Goal: Find specific page/section: Find specific page/section

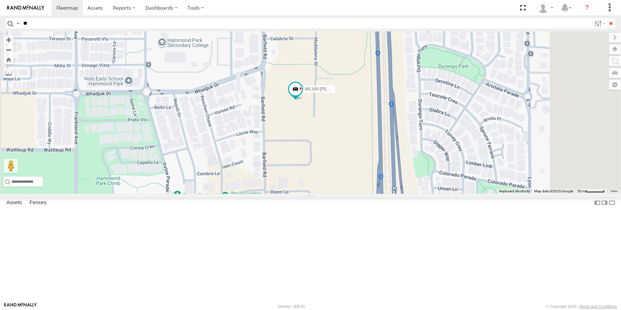
type input "**"
click at [607, 18] on input "**" at bounding box center [611, 23] width 8 height 10
click at [0, 0] on div "Satellite + Roadmap" at bounding box center [0, 0] width 0 height 0
click at [0, 0] on span "Satellite + Roadmap" at bounding box center [0, 0] width 0 height 0
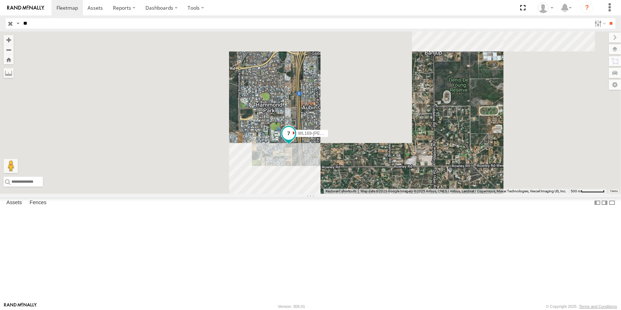
click at [295, 140] on span at bounding box center [288, 133] width 13 height 13
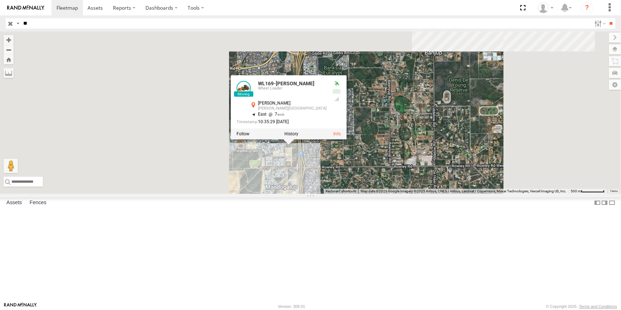
click at [438, 194] on div "WL169-[PERSON_NAME] WL169-[PERSON_NAME] Wheel Loader [PERSON_NAME][GEOGRAPHIC_D…" at bounding box center [310, 112] width 621 height 162
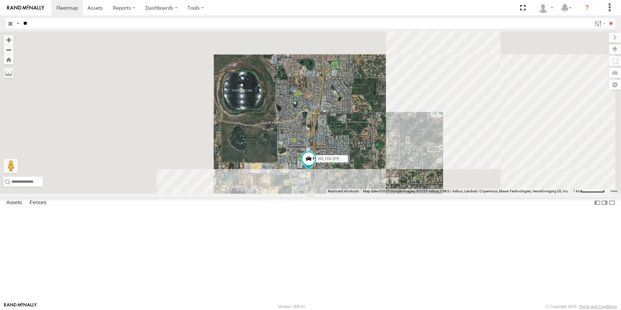
drag, startPoint x: 431, startPoint y: 263, endPoint x: 428, endPoint y: 194, distance: 69.7
click at [432, 194] on div "WL169-[PERSON_NAME]" at bounding box center [310, 112] width 621 height 162
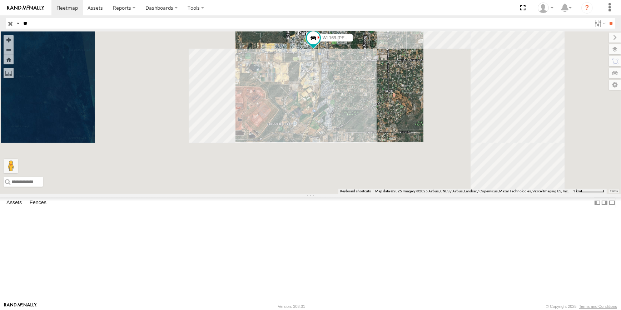
drag, startPoint x: 428, startPoint y: 211, endPoint x: 428, endPoint y: 166, distance: 45.7
click at [428, 167] on div "WL169-[PERSON_NAME]" at bounding box center [310, 112] width 621 height 162
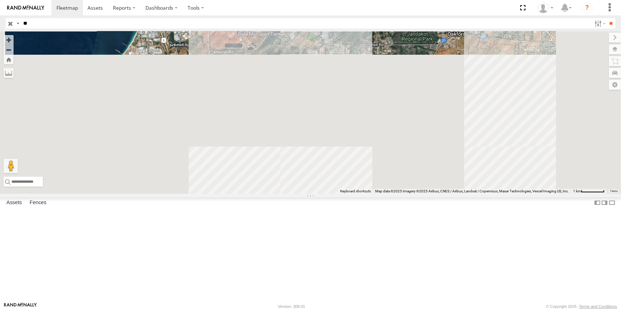
click at [425, 188] on div "WL169-[PERSON_NAME]" at bounding box center [310, 112] width 621 height 162
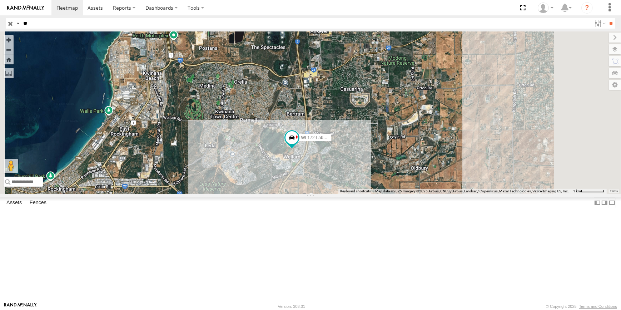
drag, startPoint x: 425, startPoint y: 214, endPoint x: 432, endPoint y: 162, distance: 51.8
click at [432, 162] on div "WL169-[PERSON_NAME] 3 WL172-Labour [PERSON_NAME]" at bounding box center [310, 112] width 621 height 162
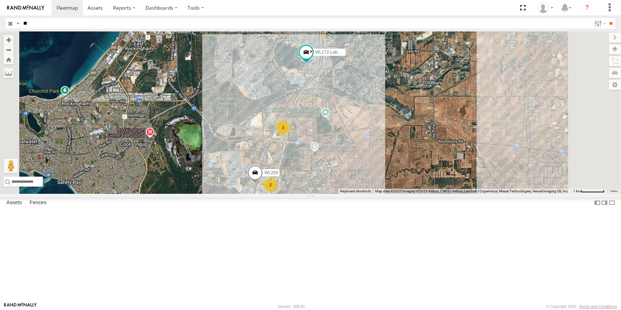
drag, startPoint x: 448, startPoint y: 230, endPoint x: 460, endPoint y: 190, distance: 41.9
click at [460, 190] on div "WL169-[PERSON_NAME] 3 WL172-Labour [PERSON_NAME] WL208 2" at bounding box center [310, 112] width 621 height 162
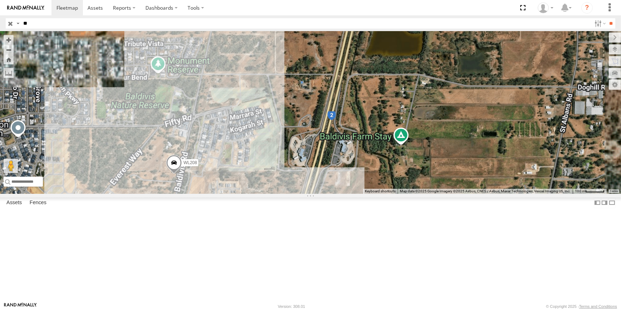
click at [365, 194] on div "WL169-[PERSON_NAME] WL172-Labour [PERSON_NAME] WL208 WL167-L110-[PERSON_NAME] W…" at bounding box center [310, 112] width 621 height 162
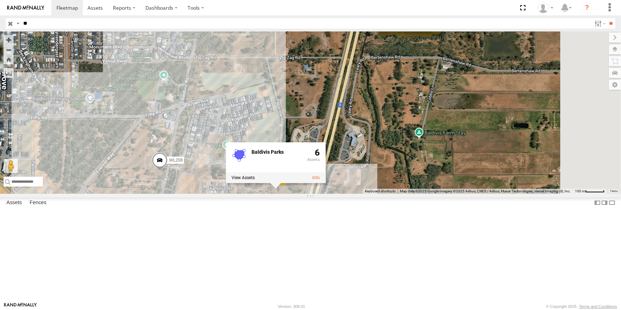
click at [428, 194] on div "WL169-[PERSON_NAME] WL172-Labour [PERSON_NAME] WL208 WL167-L110-[PERSON_NAME] W…" at bounding box center [310, 112] width 621 height 162
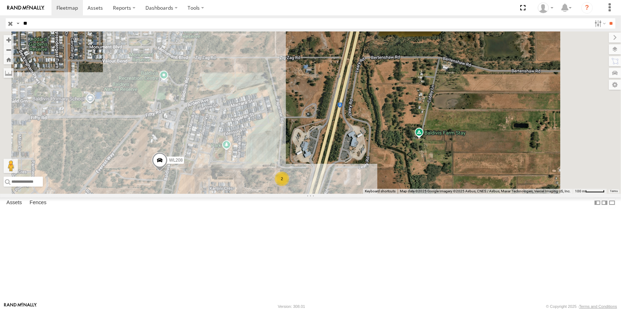
click at [289, 186] on div "2" at bounding box center [282, 178] width 14 height 14
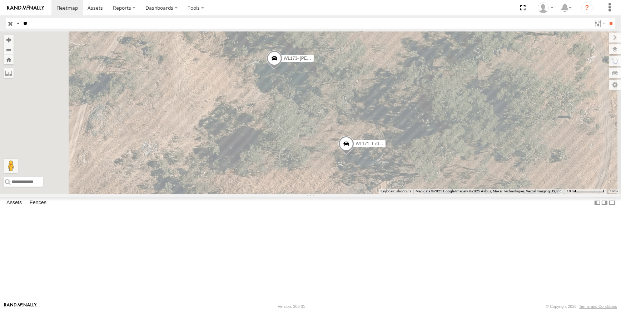
click at [354, 155] on span at bounding box center [346, 145] width 16 height 19
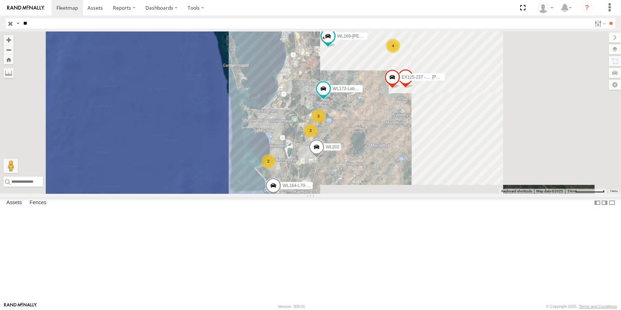
drag, startPoint x: 446, startPoint y: 113, endPoint x: 405, endPoint y: 141, distance: 50.1
click at [406, 141] on div "WL172-Labour [PERSON_NAME] WL202 WL179 - [PERSON_NAME] EX125-23T - [PERSON_NAME…" at bounding box center [310, 112] width 621 height 162
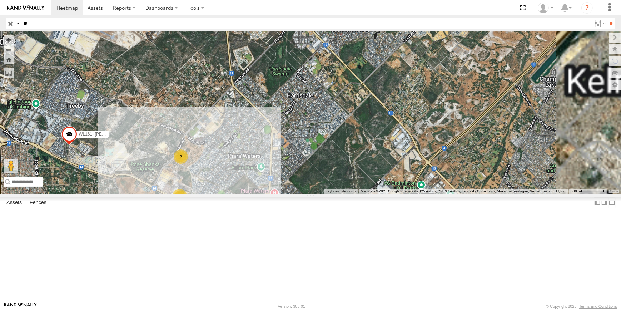
drag, startPoint x: 313, startPoint y: 86, endPoint x: 269, endPoint y: 191, distance: 114.3
click at [269, 191] on div "WL172-Labour [PERSON_NAME] WL202 WL179 - [PERSON_NAME] EX125-23T - [PERSON_NAME…" at bounding box center [310, 112] width 621 height 162
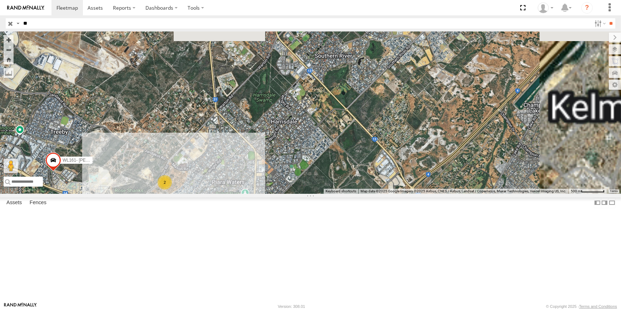
drag, startPoint x: 375, startPoint y: 142, endPoint x: 335, endPoint y: 210, distance: 79.5
click at [335, 194] on div "WL172-Labour [PERSON_NAME] WL202 WL179 - [PERSON_NAME] EX125-23T - [PERSON_NAME…" at bounding box center [310, 112] width 621 height 162
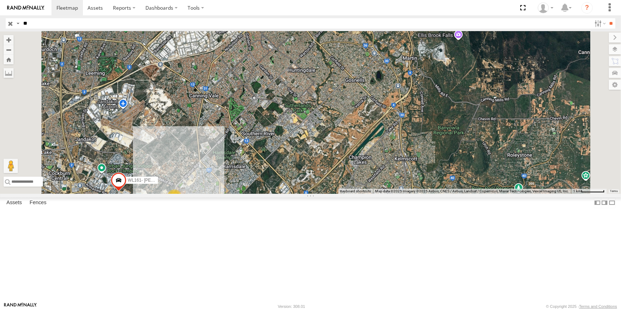
drag, startPoint x: 396, startPoint y: 241, endPoint x: 387, endPoint y: 230, distance: 14.4
click at [387, 194] on div "WL172-Labour [PERSON_NAME] WL202 WL179 - [PERSON_NAME] EX125-23T - [PERSON_NAME…" at bounding box center [310, 112] width 621 height 162
click at [12, 22] on input "button" at bounding box center [10, 23] width 9 height 10
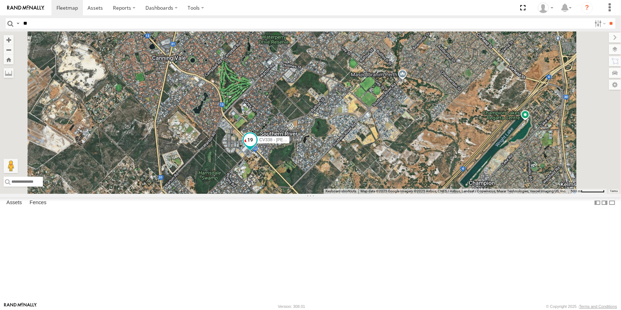
click at [256, 146] on span at bounding box center [250, 139] width 13 height 13
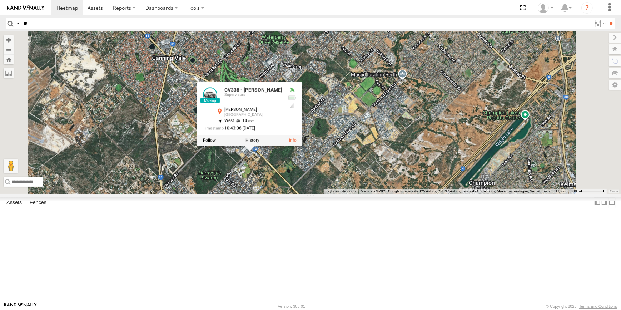
click at [418, 194] on div "CV254 - [PERSON_NAME] CV338 - [PERSON_NAME] CV173 - Workshop CV107 - [PERSON_NA…" at bounding box center [310, 112] width 621 height 162
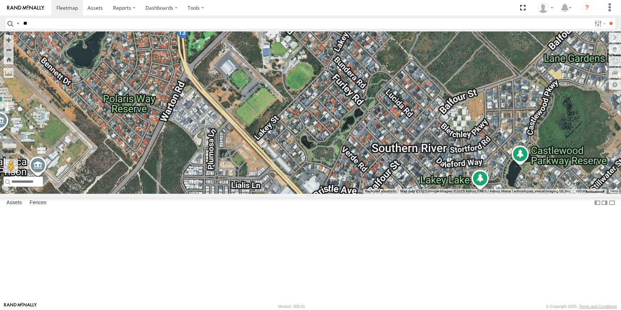
drag, startPoint x: 375, startPoint y: 214, endPoint x: 366, endPoint y: 187, distance: 28.7
click at [371, 194] on div "CV254 - [PERSON_NAME] CV338 - [PERSON_NAME] CV173 - Workshop CV107 - [PERSON_NA…" at bounding box center [310, 112] width 621 height 162
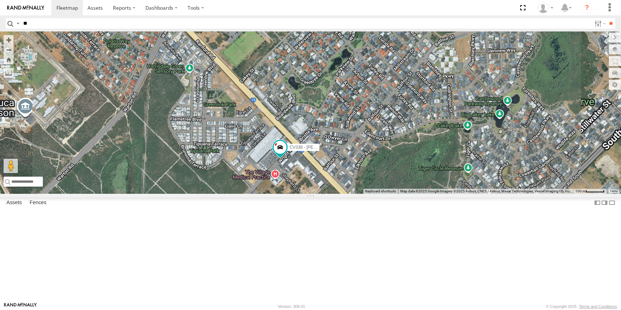
drag, startPoint x: 414, startPoint y: 225, endPoint x: 398, endPoint y: 215, distance: 18.2
click at [400, 194] on div "CV254 - [PERSON_NAME] CV338 - [PERSON_NAME] CV173 - Workshop CV107 - [PERSON_NA…" at bounding box center [310, 112] width 621 height 162
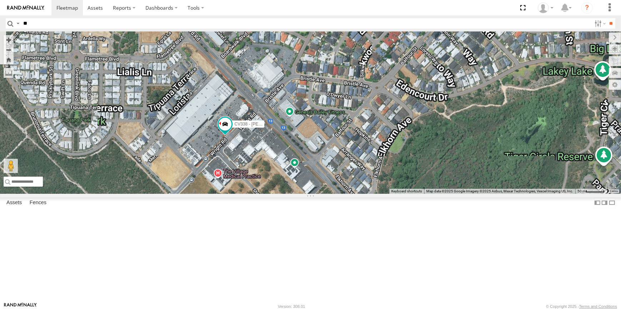
click at [341, 194] on div "CV254 - [PERSON_NAME] CV338 - [PERSON_NAME] CV173 - Workshop CV107 - [PERSON_NA…" at bounding box center [310, 112] width 621 height 162
